Goal: Information Seeking & Learning: Check status

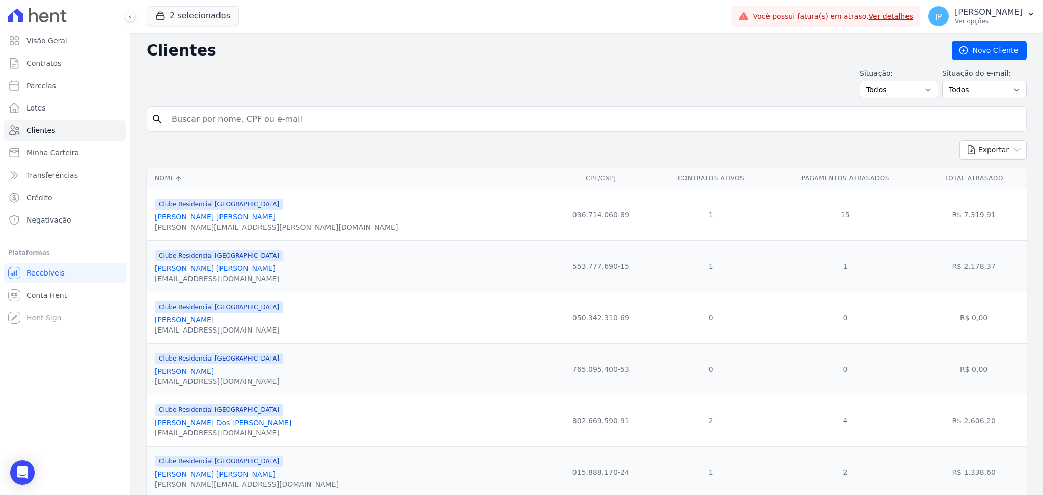
drag, startPoint x: 0, startPoint y: 0, endPoint x: 225, endPoint y: 121, distance: 255.3
click at [225, 121] on input "search" at bounding box center [593, 119] width 856 height 20
click at [180, 15] on button "2 selecionados" at bounding box center [193, 15] width 92 height 19
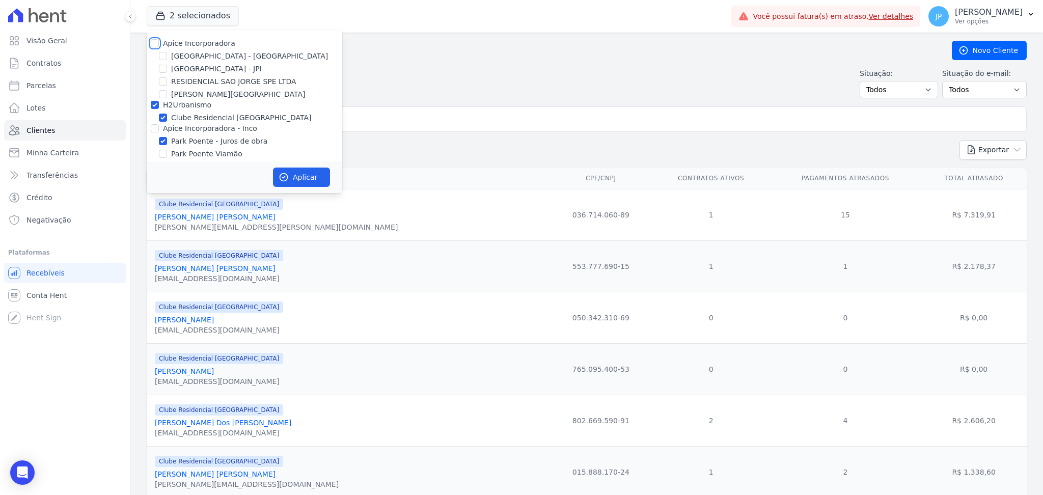
click at [157, 45] on input "Apice Incorporadora" at bounding box center [155, 43] width 8 height 8
checkbox input "true"
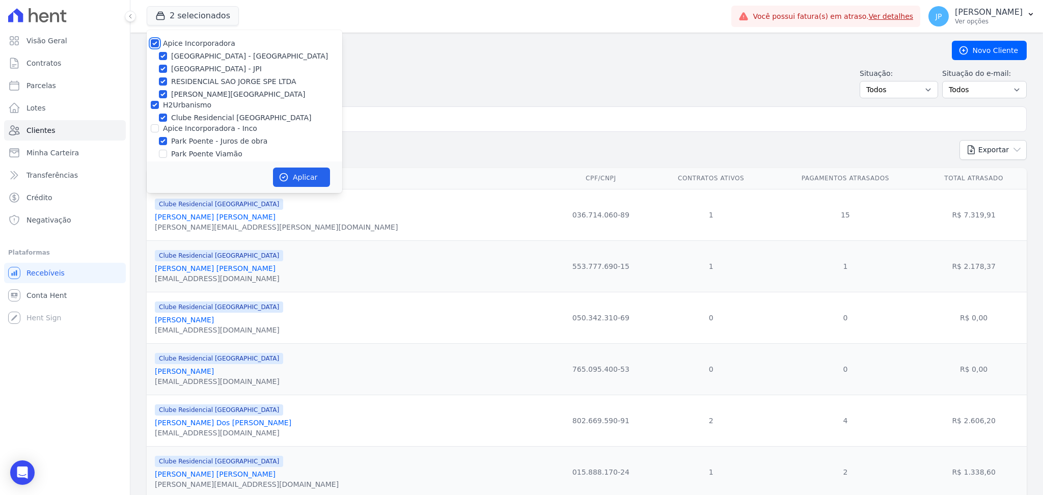
checkbox input "true"
click at [157, 130] on input "Apice Incorporadora - Inco" at bounding box center [155, 128] width 8 height 8
checkbox input "true"
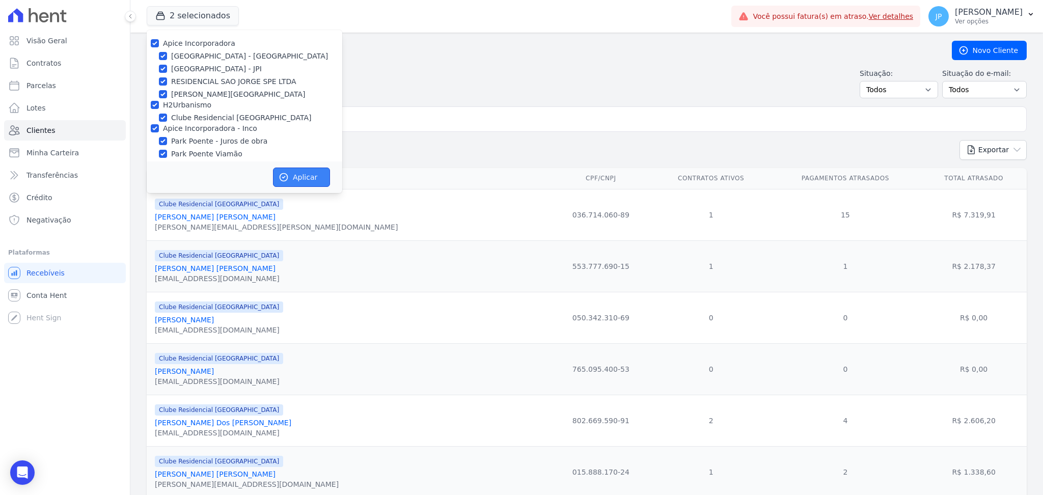
click at [289, 167] on button "Aplicar" at bounding box center [301, 176] width 57 height 19
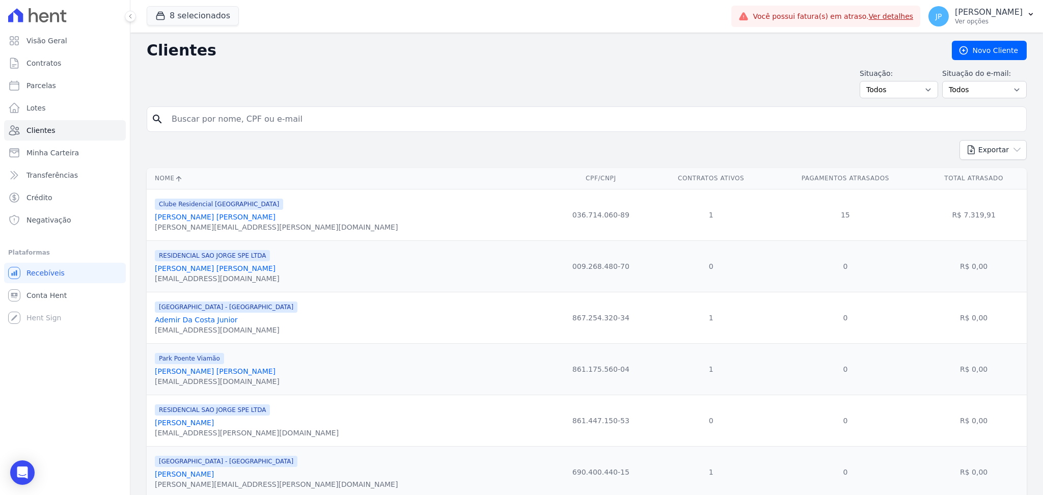
click at [332, 116] on input "search" at bounding box center [593, 119] width 856 height 20
type input "[PERSON_NAME]"
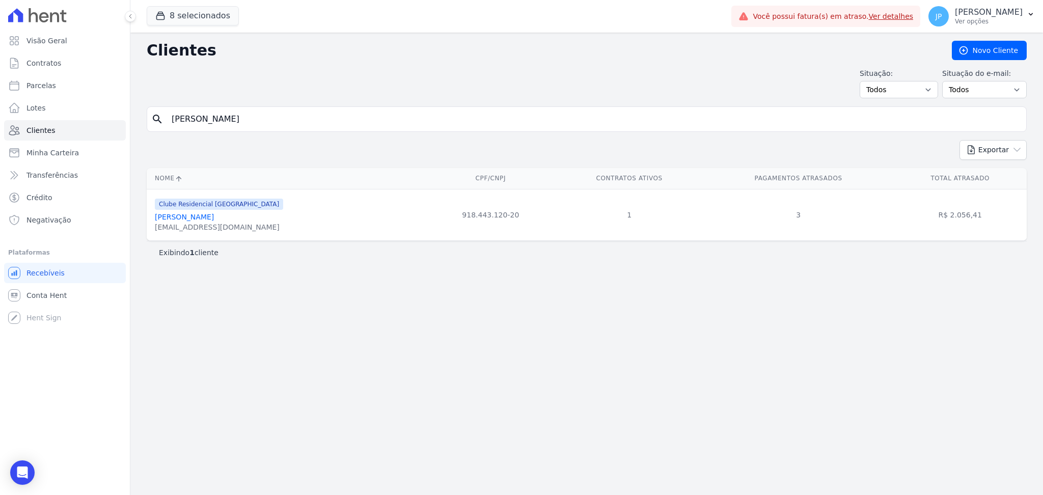
click at [182, 221] on link "[PERSON_NAME]" at bounding box center [184, 217] width 59 height 8
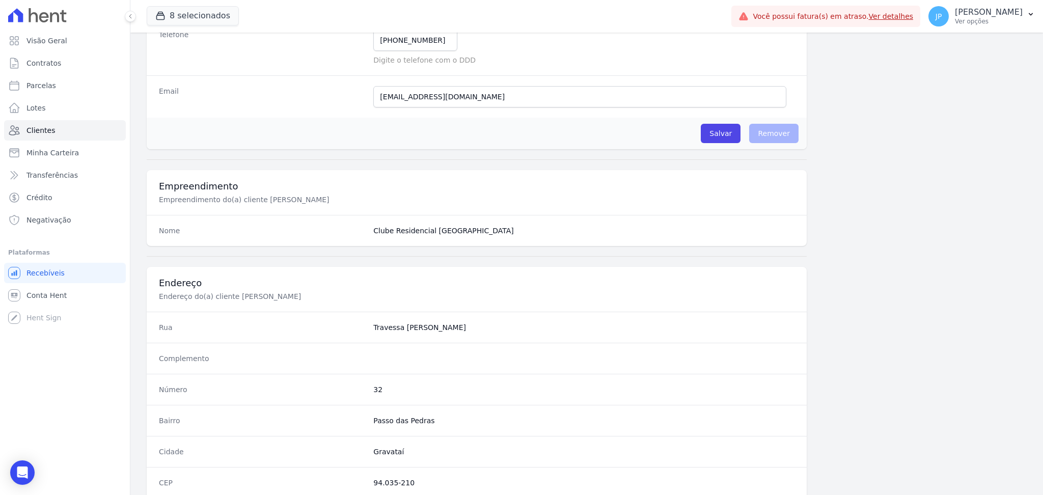
scroll to position [458, 0]
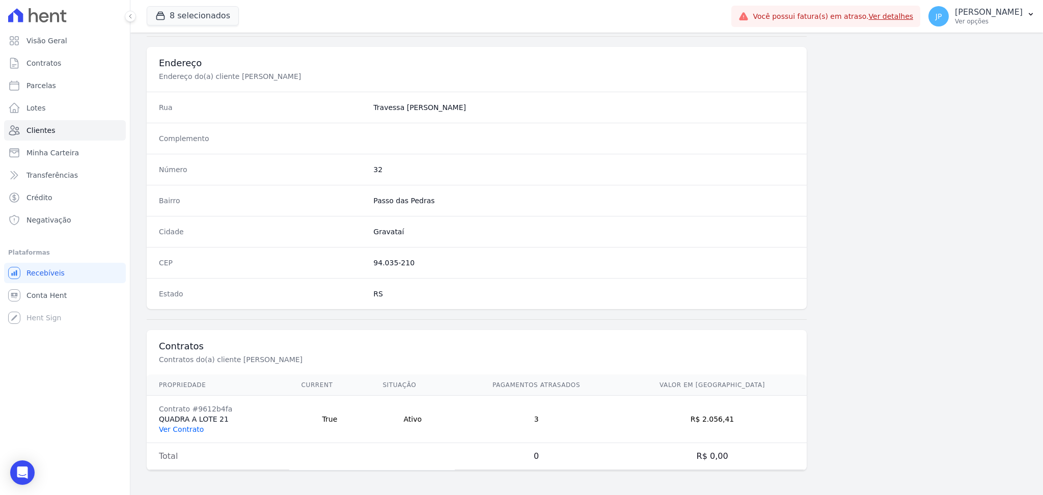
click at [182, 426] on link "Ver Contrato" at bounding box center [181, 429] width 45 height 8
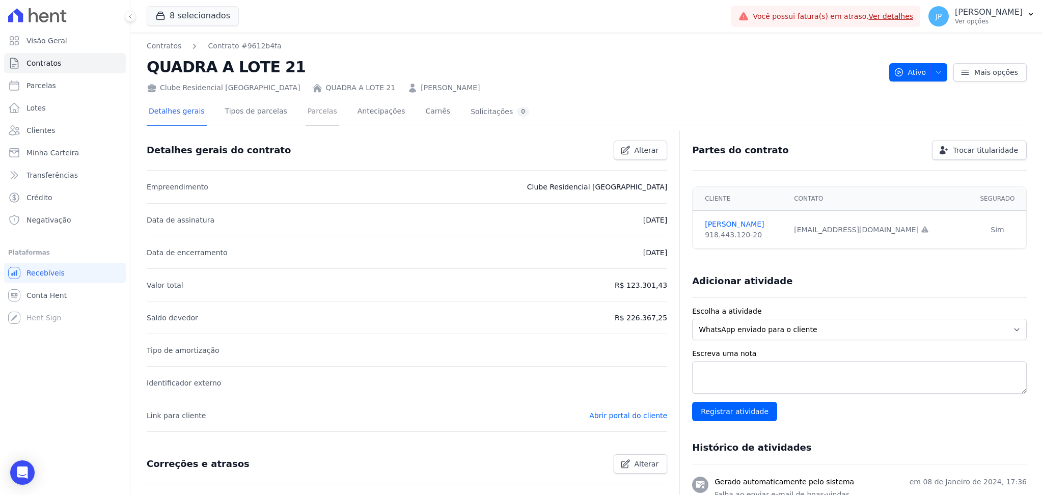
click at [305, 113] on link "Parcelas" at bounding box center [322, 112] width 34 height 27
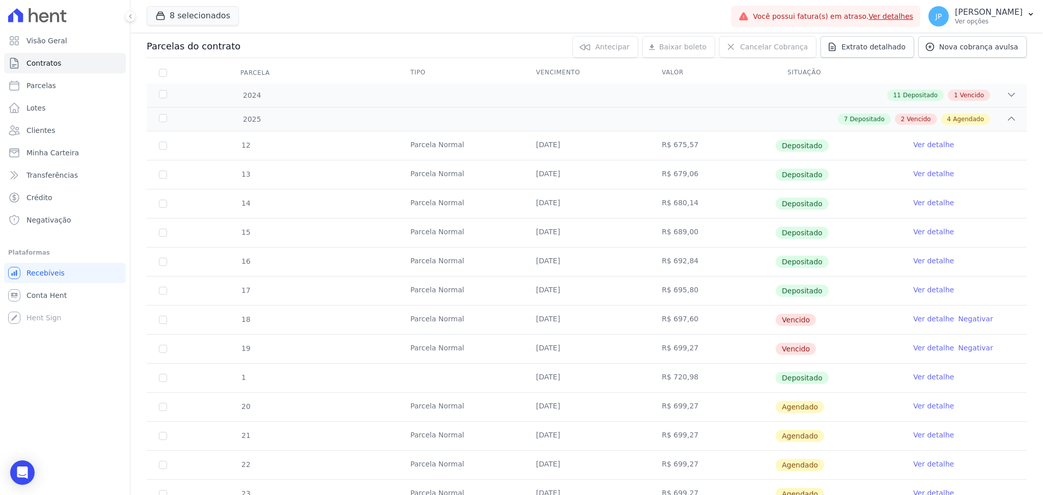
scroll to position [271, 0]
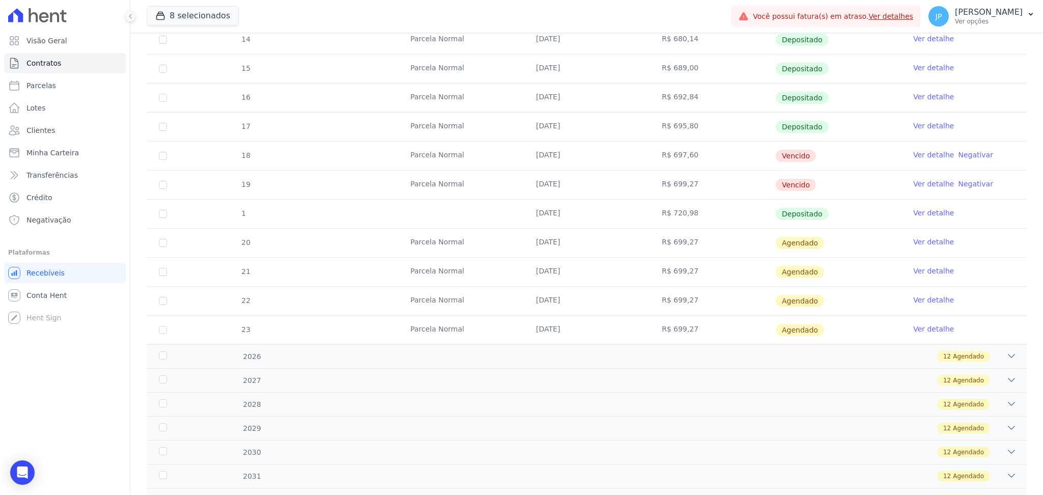
click at [915, 211] on link "Ver detalhe" at bounding box center [933, 213] width 41 height 10
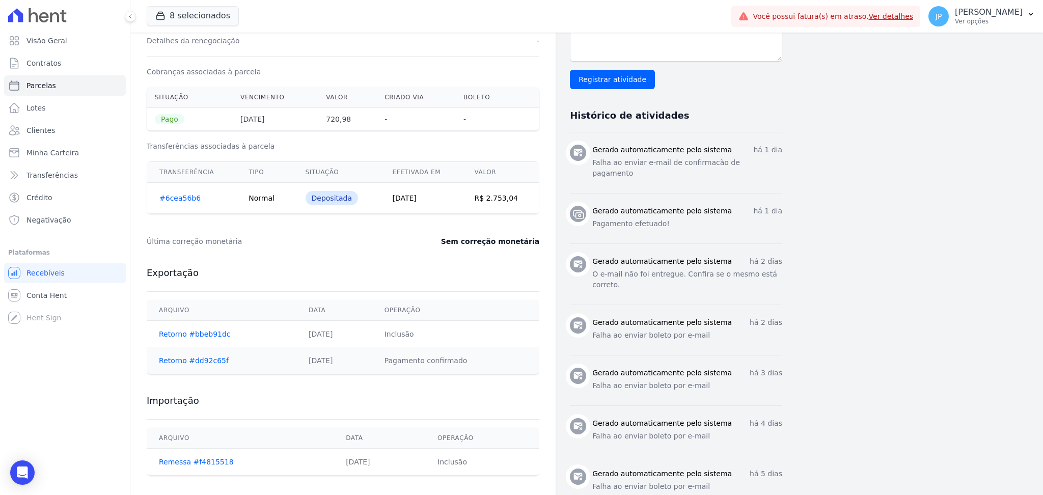
scroll to position [339, 0]
